Goal: Navigation & Orientation: Find specific page/section

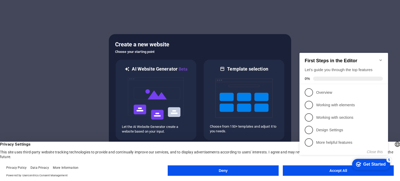
click at [315, 169] on div "checkmark Get Started 5 First Steps in the Editor Let's guide you through the t…" at bounding box center [345, 108] width 95 height 127
click at [381, 58] on icon "Minimize checklist" at bounding box center [381, 60] width 4 height 4
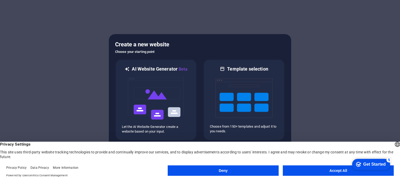
click at [325, 171] on button "Accept All" at bounding box center [338, 170] width 111 height 10
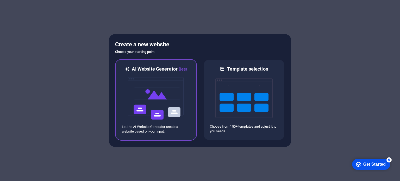
click at [165, 102] on img at bounding box center [155, 98] width 57 height 52
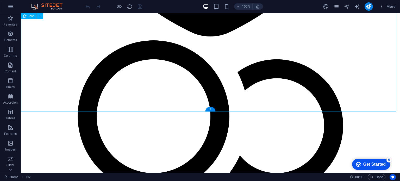
scroll to position [573, 0]
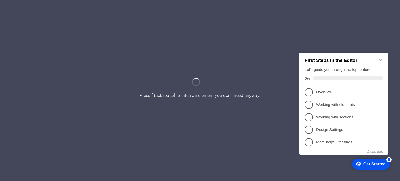
click at [382, 58] on icon "Minimize checklist" at bounding box center [381, 60] width 4 height 4
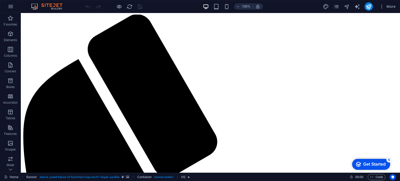
scroll to position [104, 0]
